Goal: Entertainment & Leisure: Consume media (video, audio)

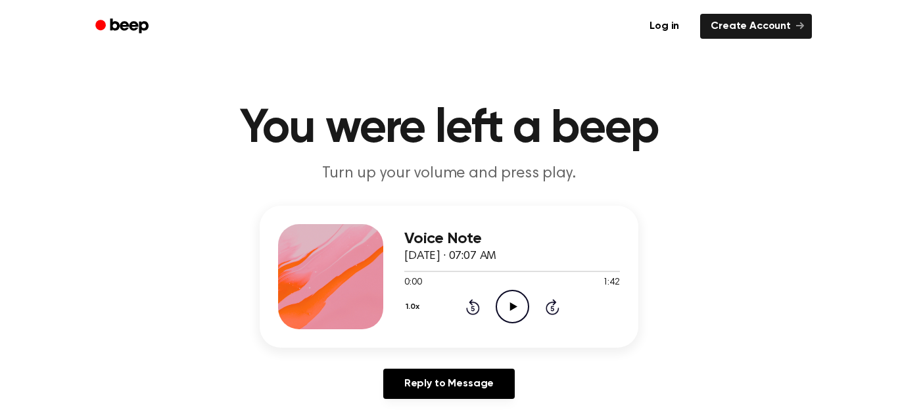
click at [508, 300] on icon "Play Audio" at bounding box center [512, 307] width 34 height 34
click at [514, 304] on icon at bounding box center [512, 306] width 6 height 9
click at [568, 181] on p "Turn up your volume and press play." at bounding box center [448, 174] width 505 height 22
click at [516, 304] on icon "Play Audio" at bounding box center [512, 307] width 34 height 34
click at [545, 309] on icon at bounding box center [552, 307] width 14 height 16
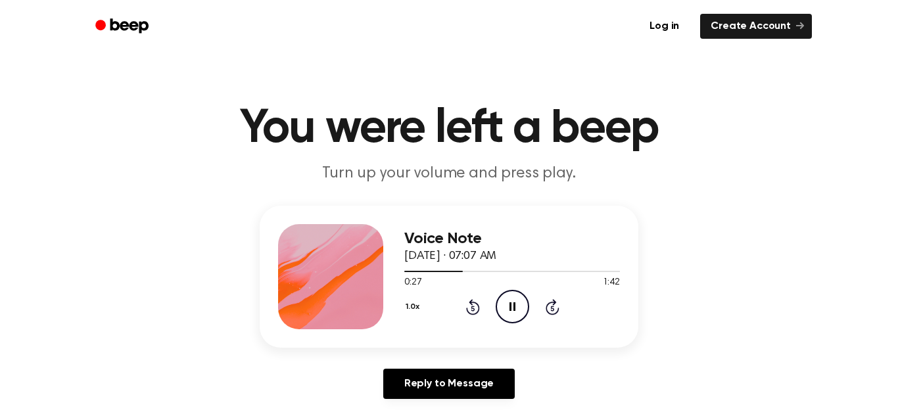
click at [545, 309] on icon at bounding box center [552, 307] width 14 height 16
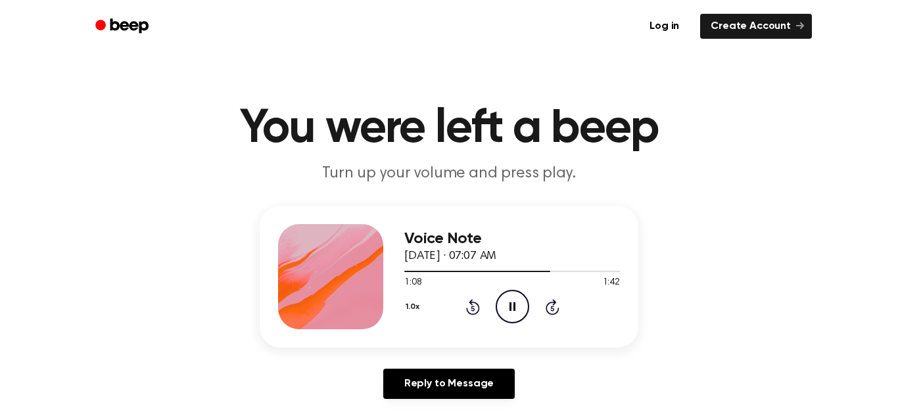
click at [545, 309] on icon at bounding box center [552, 307] width 14 height 16
click at [476, 303] on icon at bounding box center [473, 307] width 14 height 16
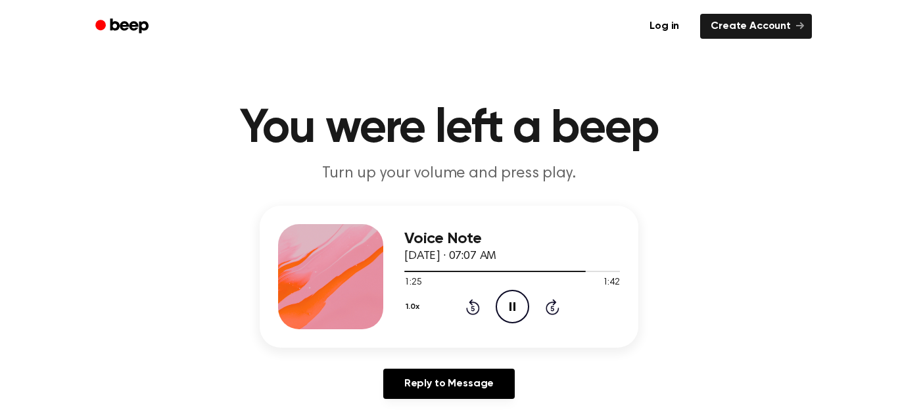
click at [504, 309] on icon "Pause Audio" at bounding box center [512, 307] width 34 height 34
